Goal: Information Seeking & Learning: Learn about a topic

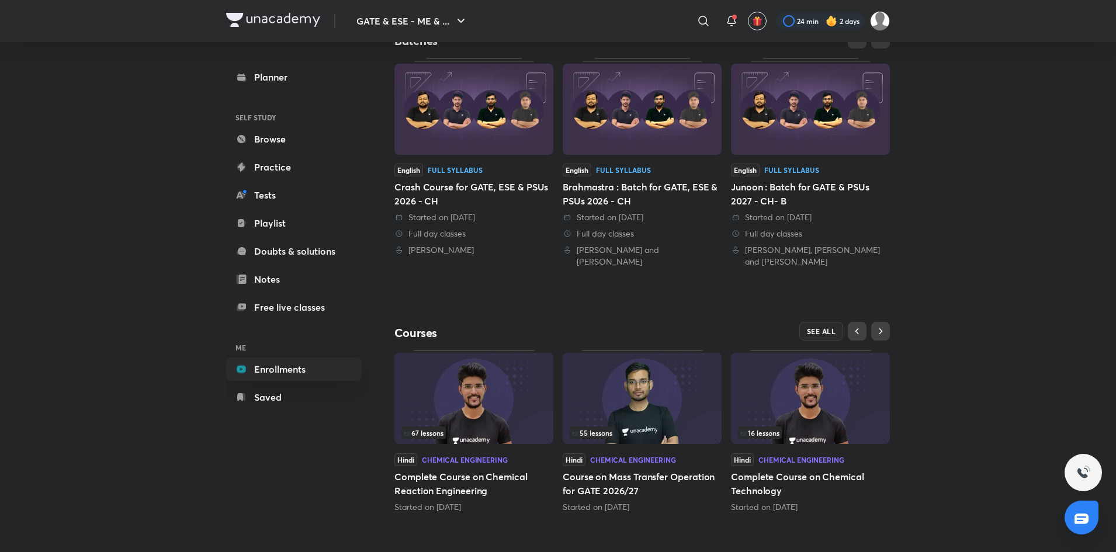
scroll to position [252, 0]
click at [482, 400] on img at bounding box center [473, 397] width 159 height 91
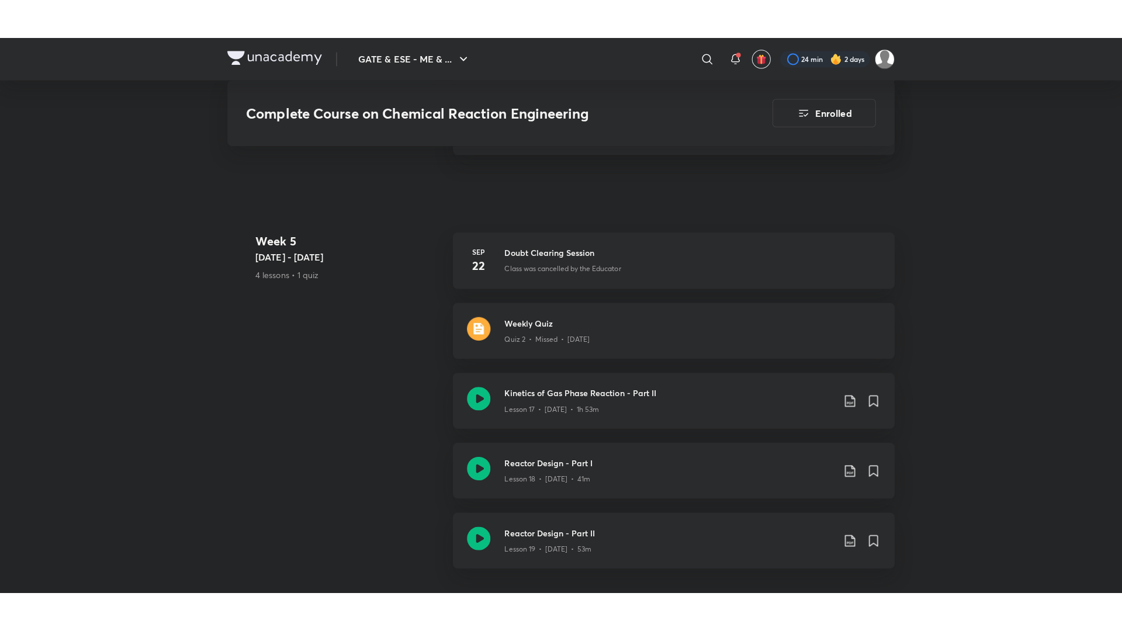
scroll to position [1921, 0]
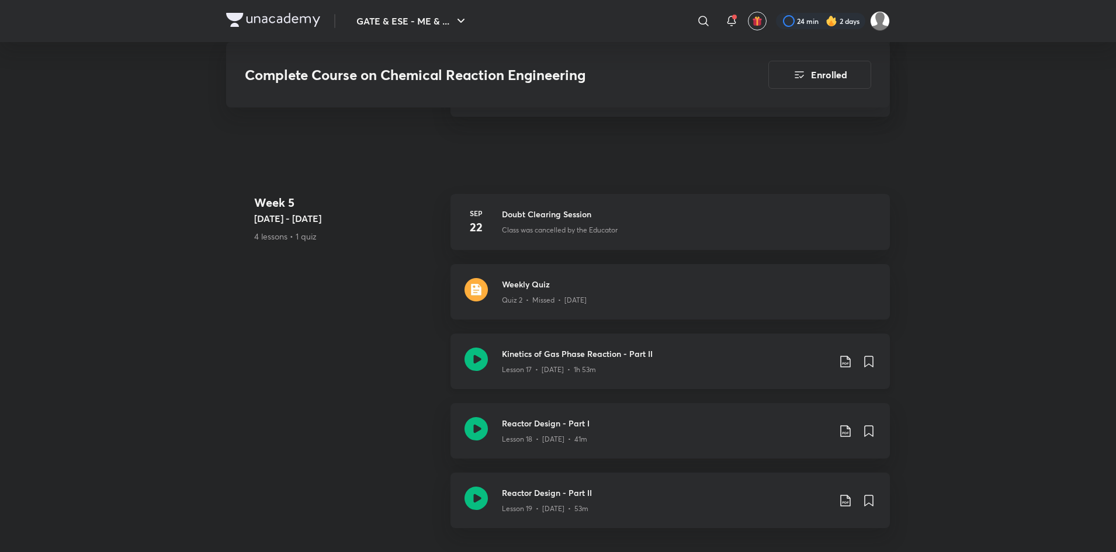
click at [736, 338] on div "Kinetics of Gas Phase Reaction - Part II Lesson 17 • [DATE] • 1h 53m" at bounding box center [669, 361] width 439 height 55
